Goal: Find specific page/section: Find specific page/section

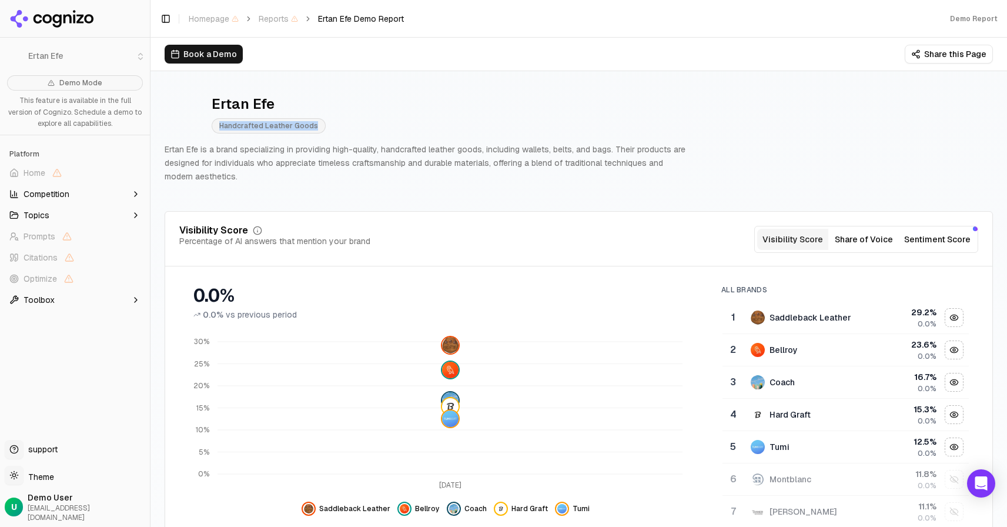
drag, startPoint x: 310, startPoint y: 125, endPoint x: 218, endPoint y: 126, distance: 92.3
click at [218, 126] on span "Handcrafted Leather Goods" at bounding box center [269, 125] width 114 height 15
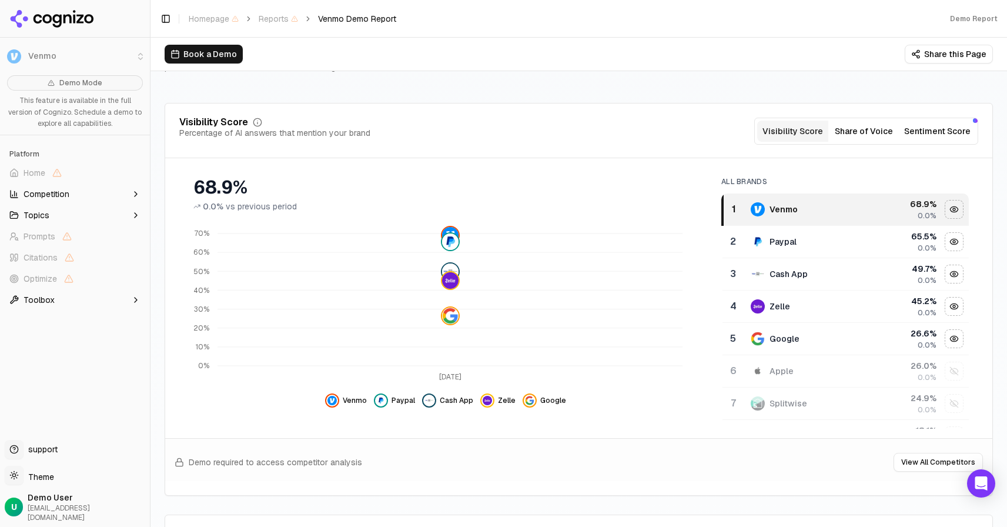
scroll to position [131, 0]
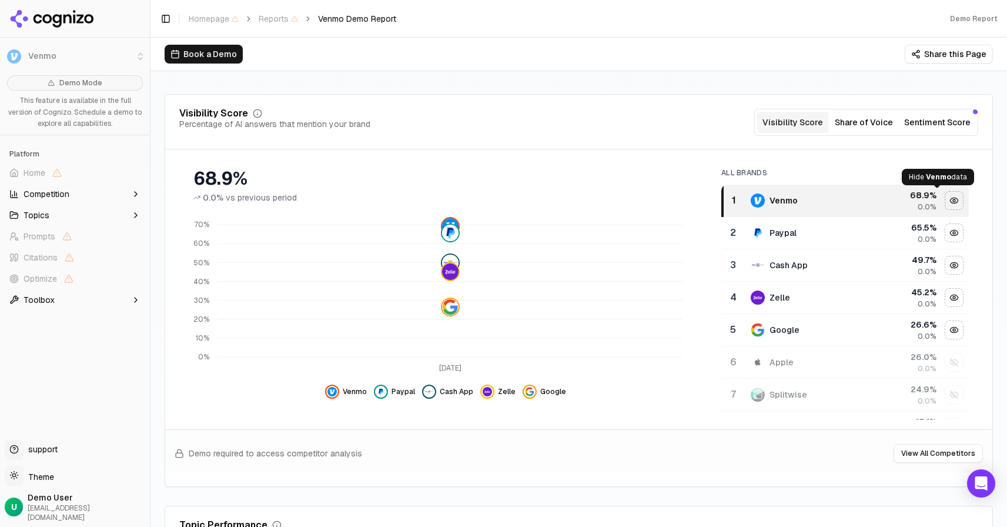
click at [945, 201] on div "Hide venmo data" at bounding box center [954, 201] width 18 height 18
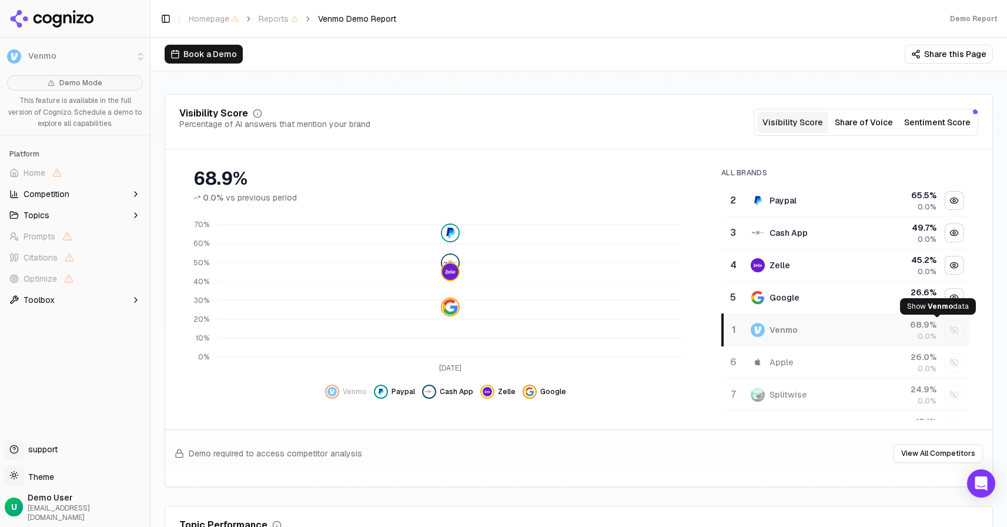
click at [945, 326] on div "Show venmo data" at bounding box center [954, 330] width 18 height 18
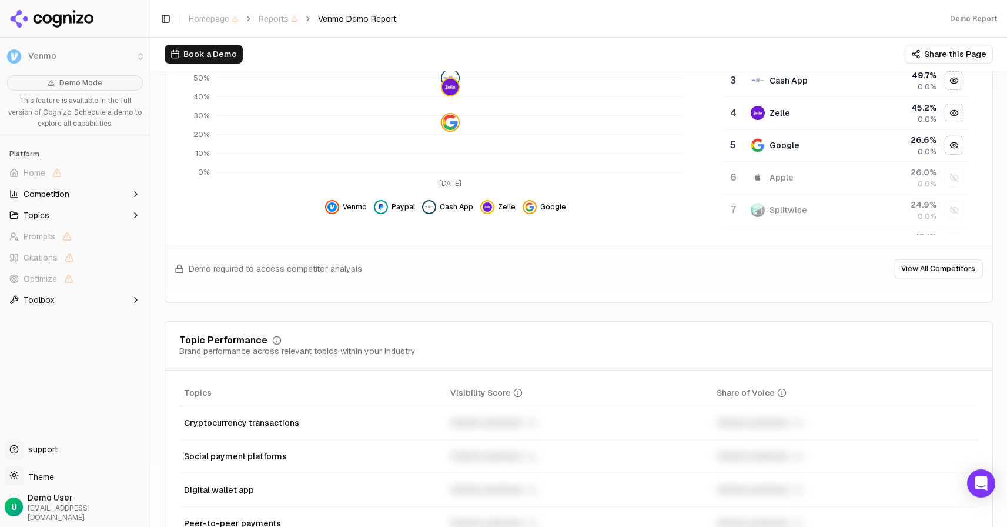
scroll to position [372, 0]
